Goal: Task Accomplishment & Management: Use online tool/utility

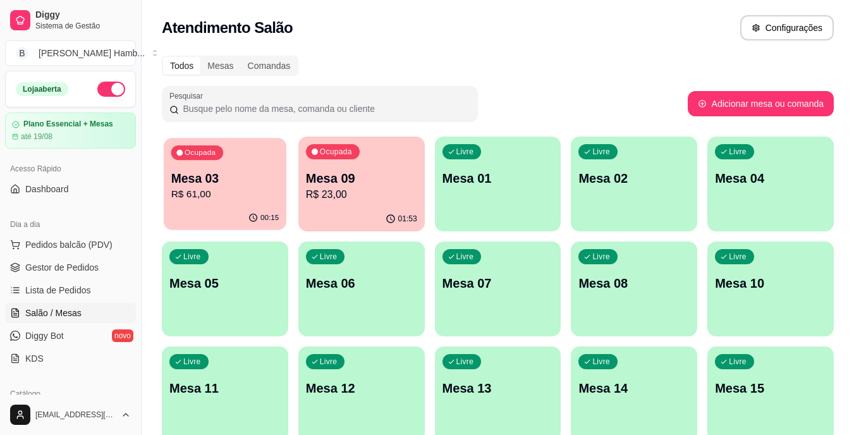
click at [262, 188] on p "R$ 61,00" at bounding box center [225, 194] width 108 height 15
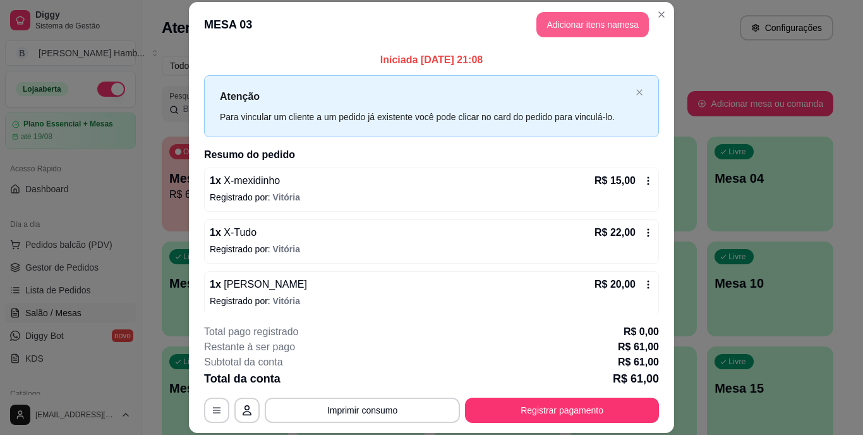
click at [612, 20] on button "Adicionar itens na mesa" at bounding box center [592, 24] width 112 height 25
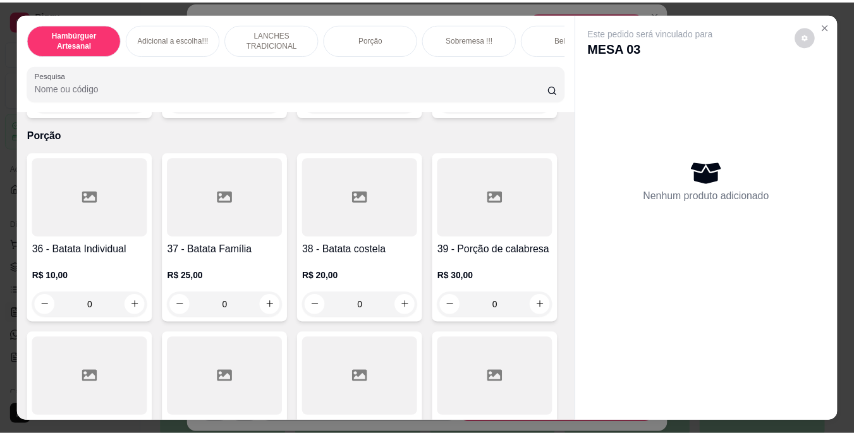
scroll to position [2464, 0]
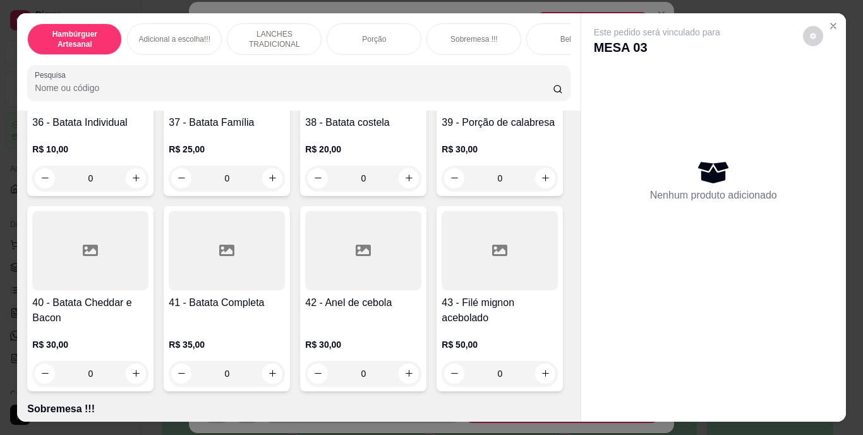
type input "1"
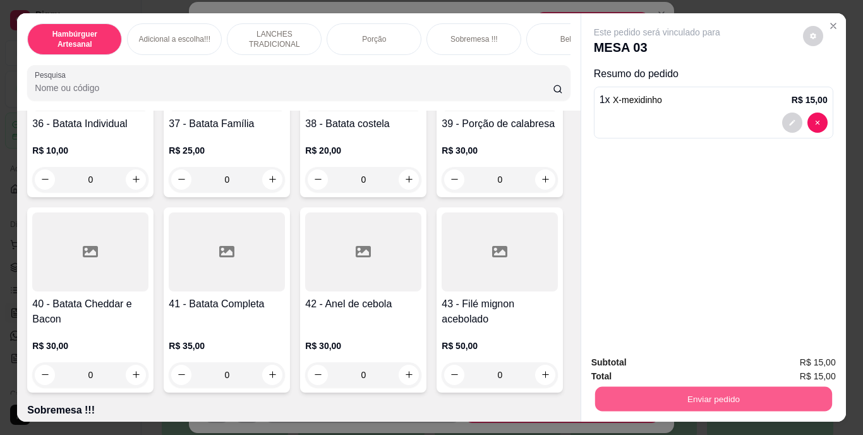
click at [652, 388] on button "Enviar pedido" at bounding box center [712, 399] width 237 height 25
click at [632, 359] on button "Não registrar e enviar pedido" at bounding box center [672, 362] width 128 height 23
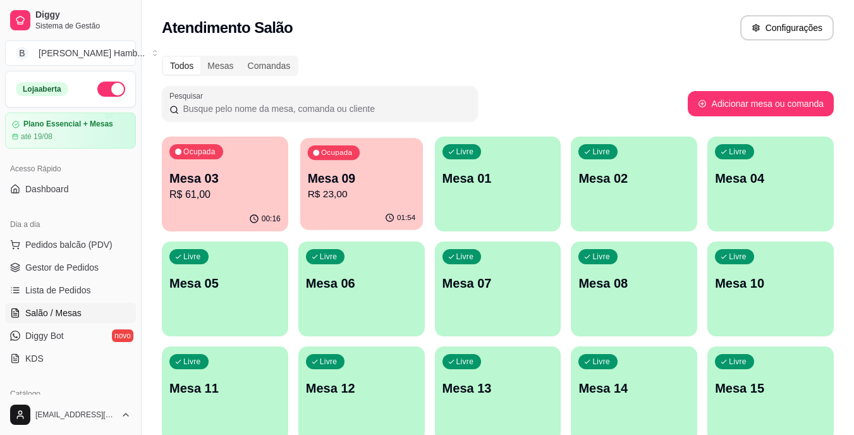
click at [349, 185] on p "Mesa 09" at bounding box center [361, 178] width 108 height 17
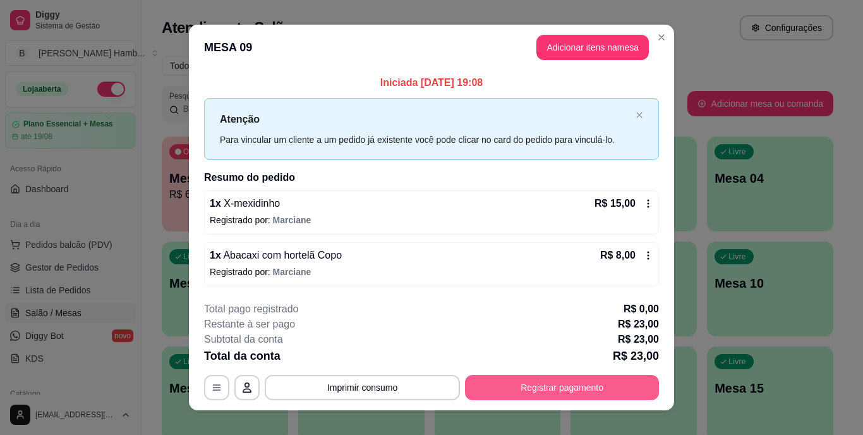
click at [504, 382] on button "Registrar pagamento" at bounding box center [562, 387] width 194 height 25
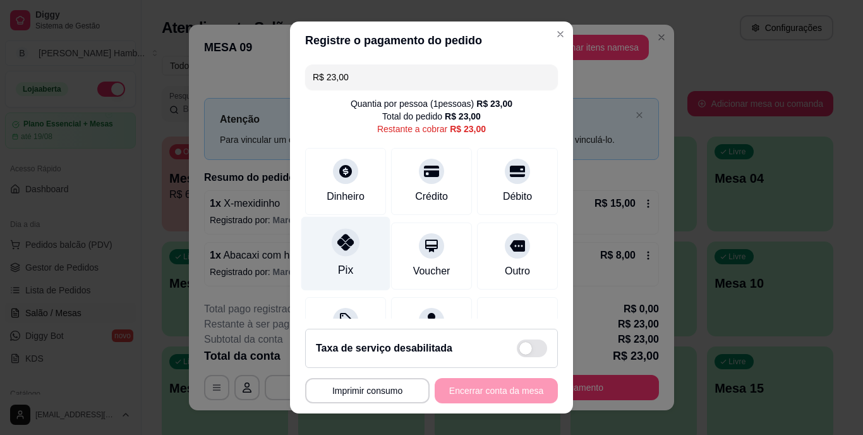
click at [337, 246] on icon at bounding box center [345, 242] width 16 height 16
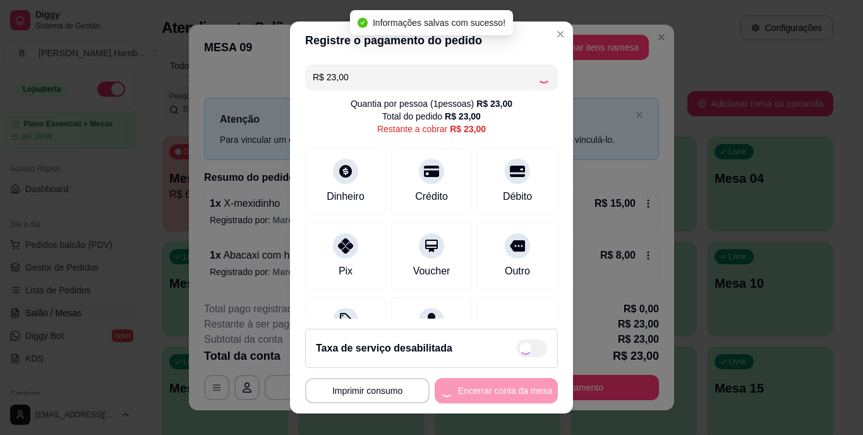
type input "R$ 0,00"
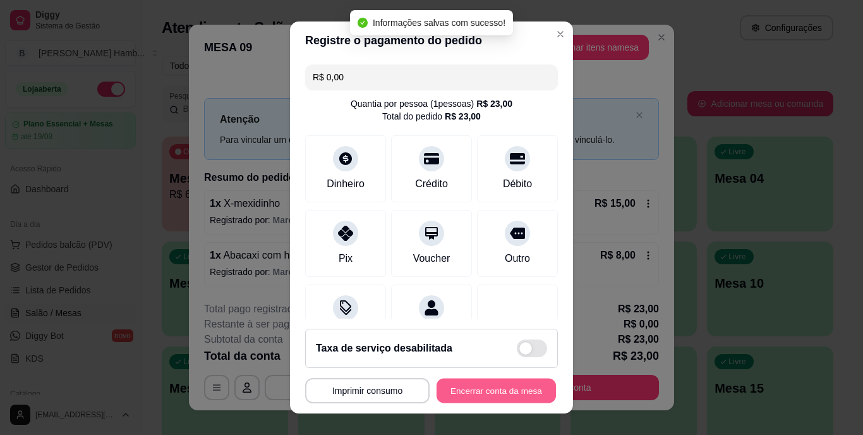
click at [481, 394] on button "Encerrar conta da mesa" at bounding box center [496, 390] width 119 height 25
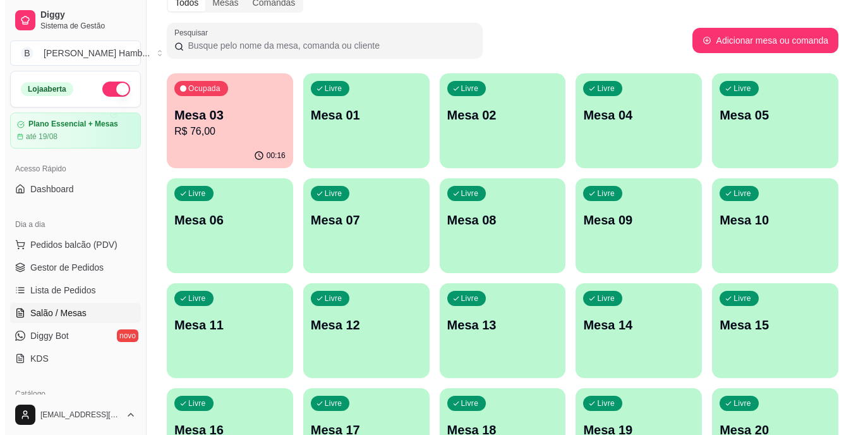
scroll to position [0, 0]
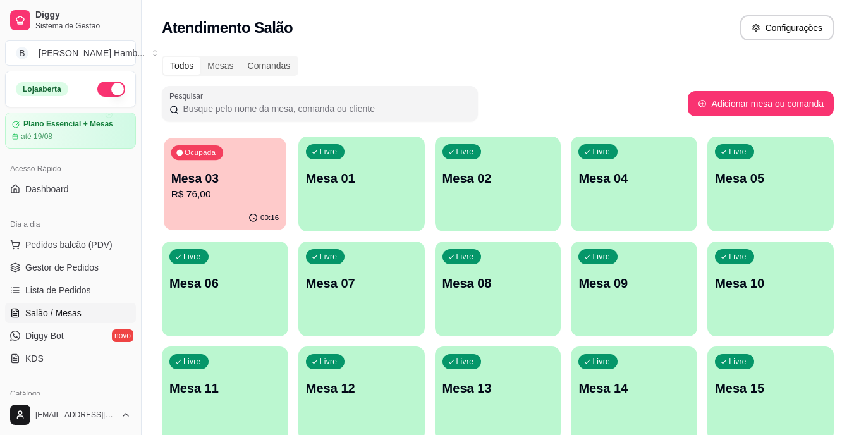
click at [205, 174] on p "Mesa 03" at bounding box center [225, 178] width 108 height 17
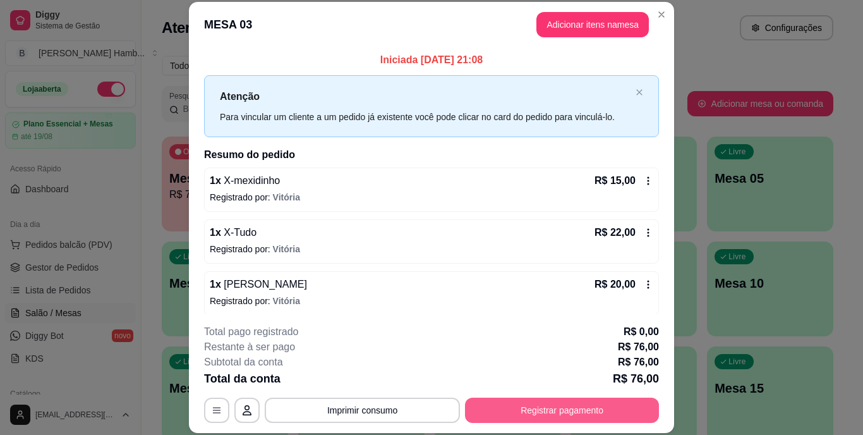
click at [514, 414] on button "Registrar pagamento" at bounding box center [562, 409] width 194 height 25
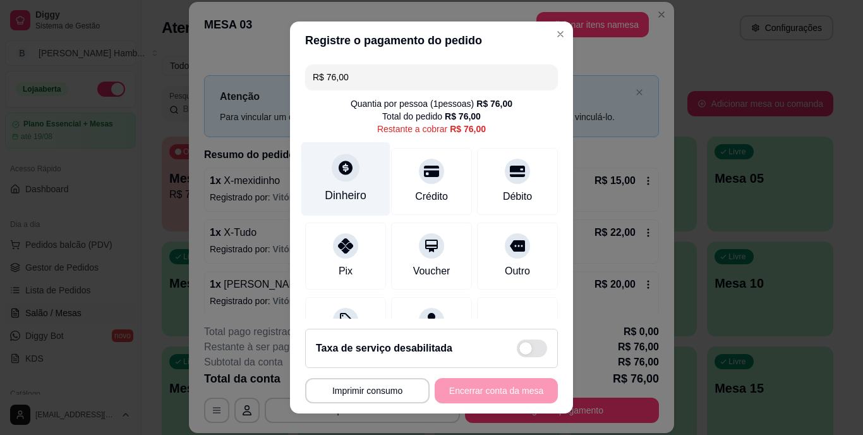
click at [352, 188] on div "Dinheiro" at bounding box center [346, 196] width 42 height 16
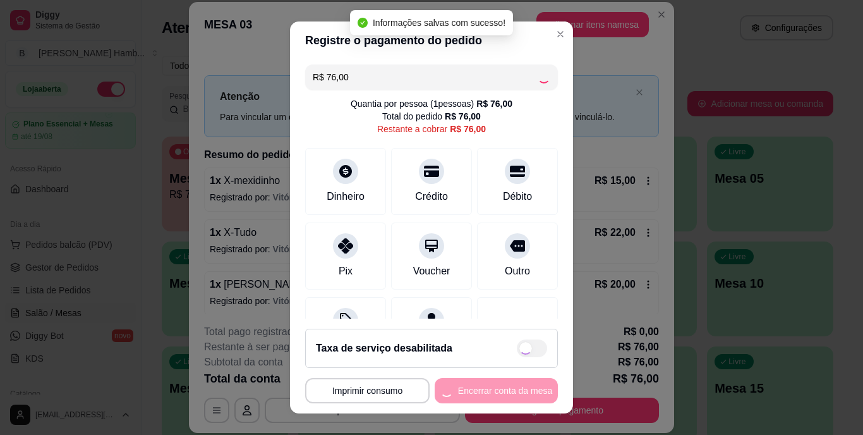
type input "R$ 0,00"
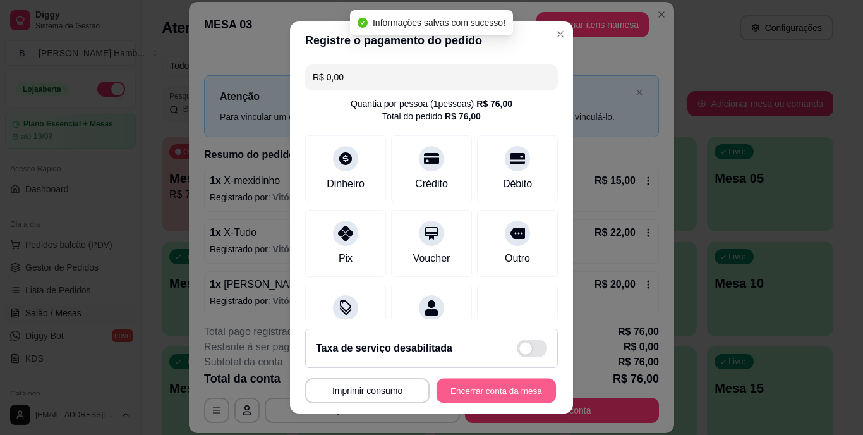
click at [454, 389] on button "Encerrar conta da mesa" at bounding box center [496, 390] width 119 height 25
